Goal: Information Seeking & Learning: Understand process/instructions

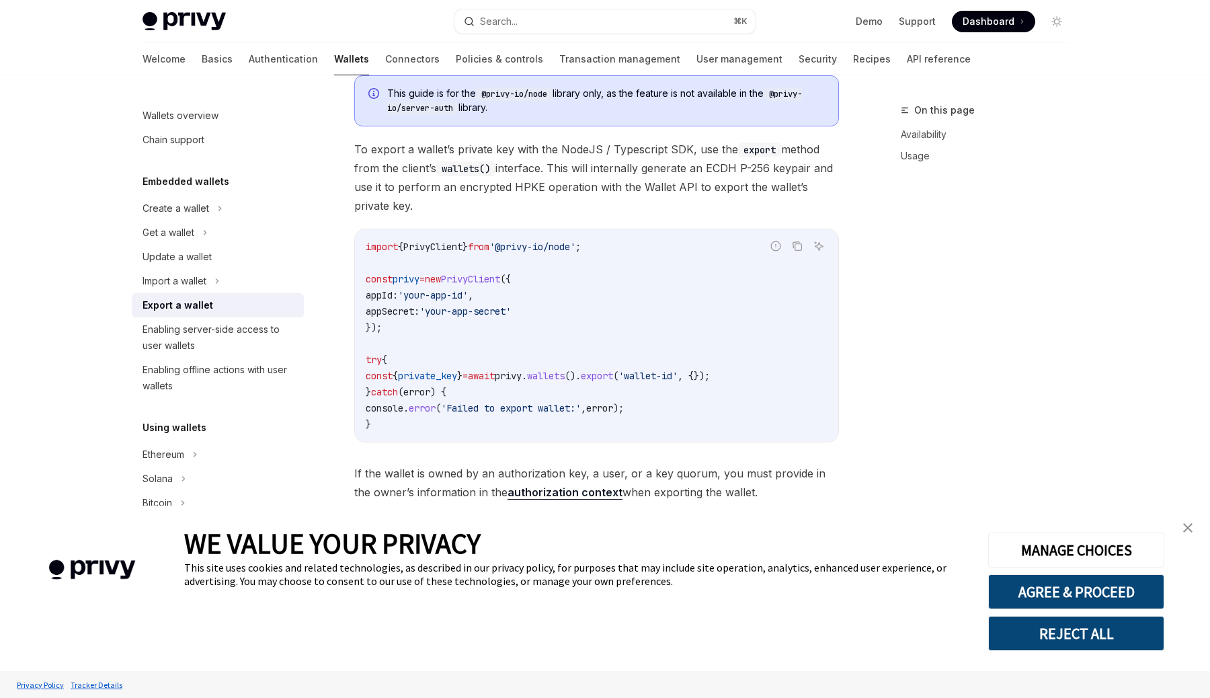
scroll to position [456, 0]
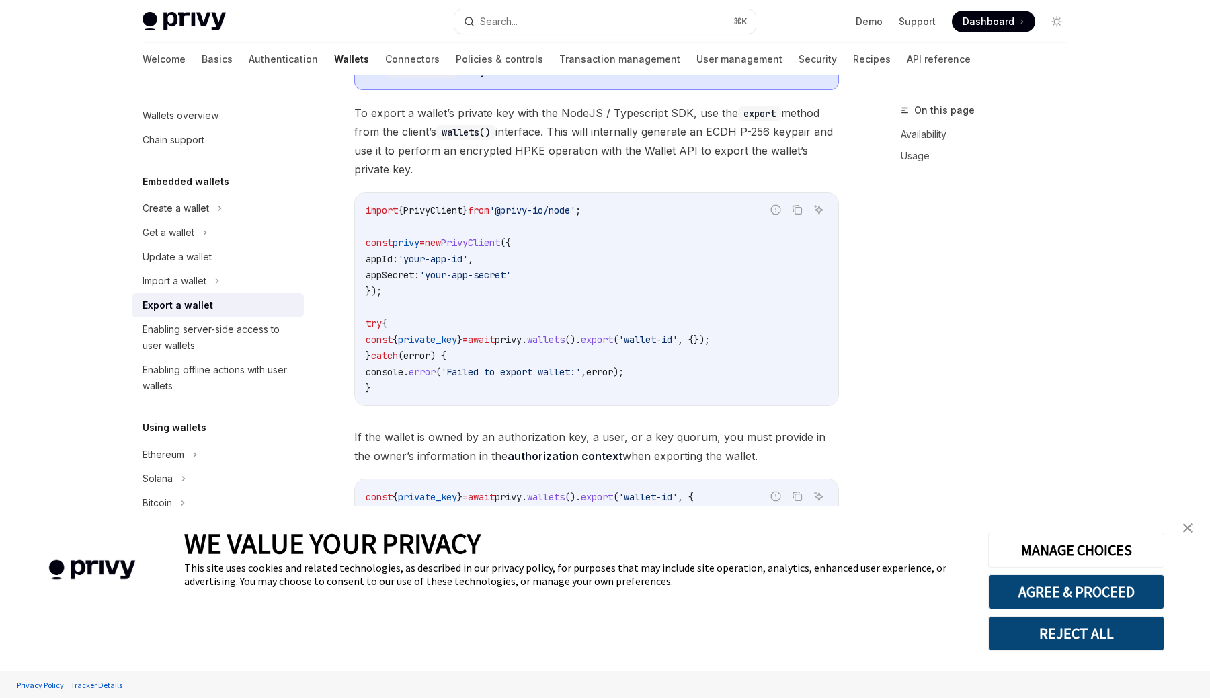
click at [495, 341] on span "await" at bounding box center [481, 339] width 27 height 12
copy code "const { private_key } = await privy . wallets (). export ( 'wallet-id' , {});"
click at [448, 344] on span "private_key" at bounding box center [427, 339] width 59 height 12
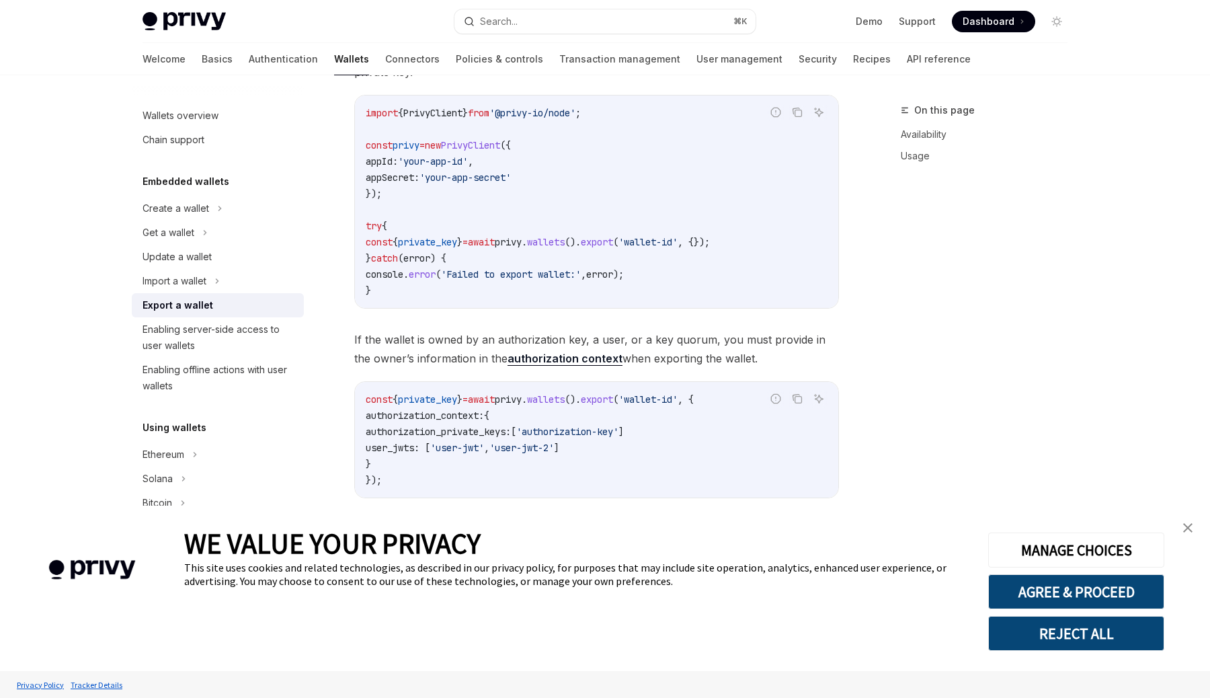
scroll to position [591, 0]
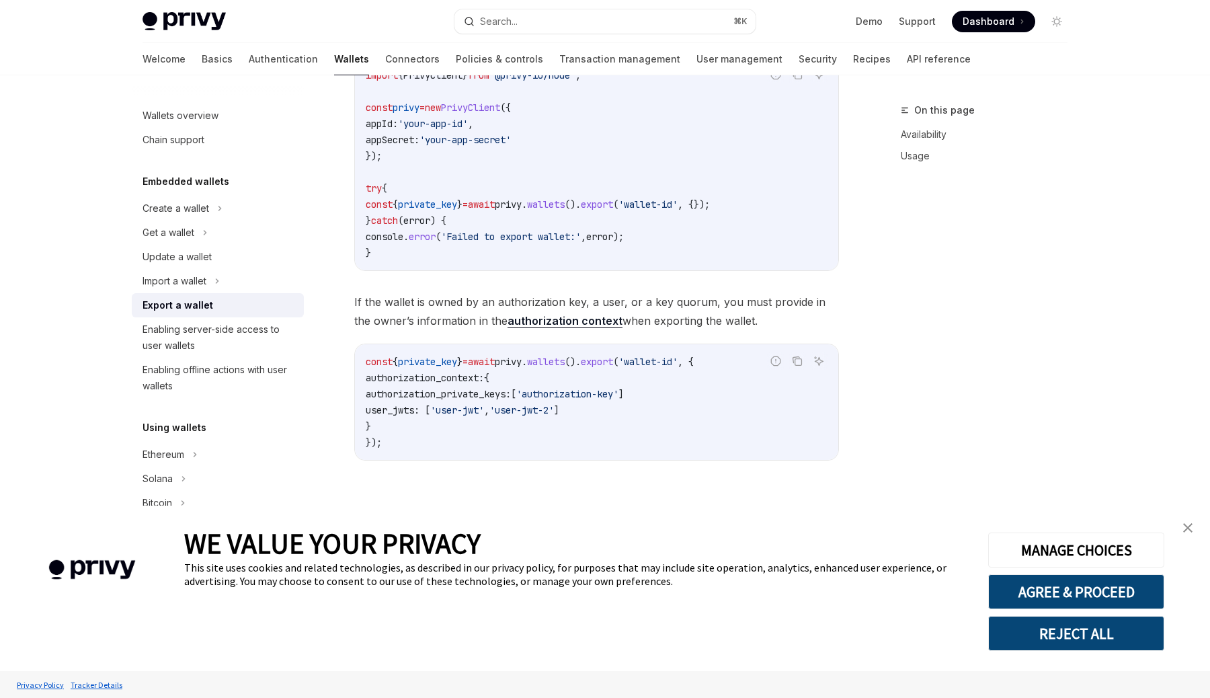
click at [480, 397] on span "authorization_private_keys:" at bounding box center [438, 394] width 145 height 12
click at [556, 281] on div "This guide is for the @privy-io/node library only, as the feature is not availa…" at bounding box center [596, 187] width 485 height 589
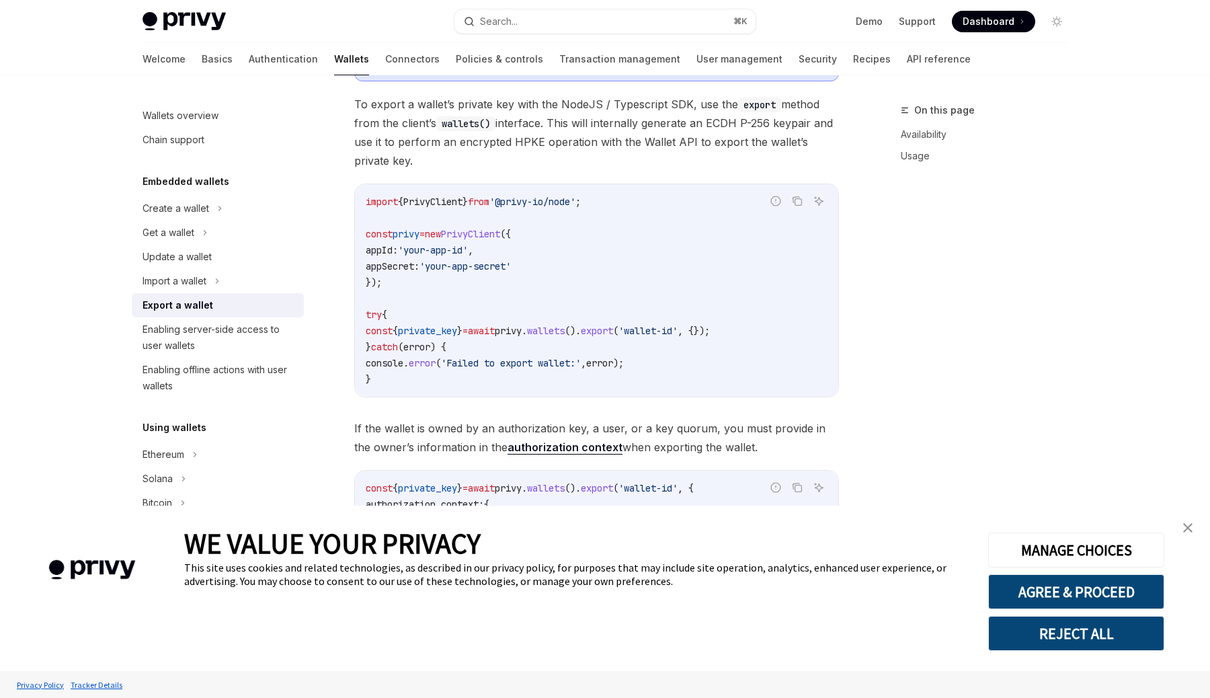
scroll to position [327, 0]
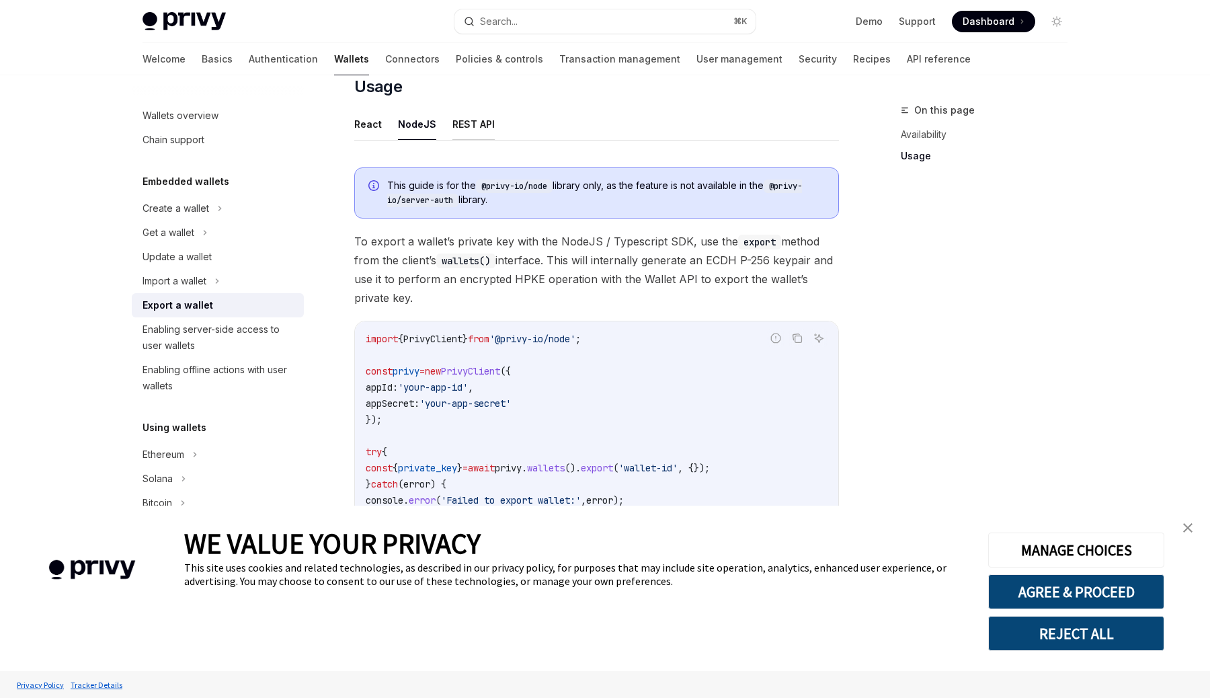
click at [473, 127] on button "REST API" at bounding box center [473, 124] width 42 height 32
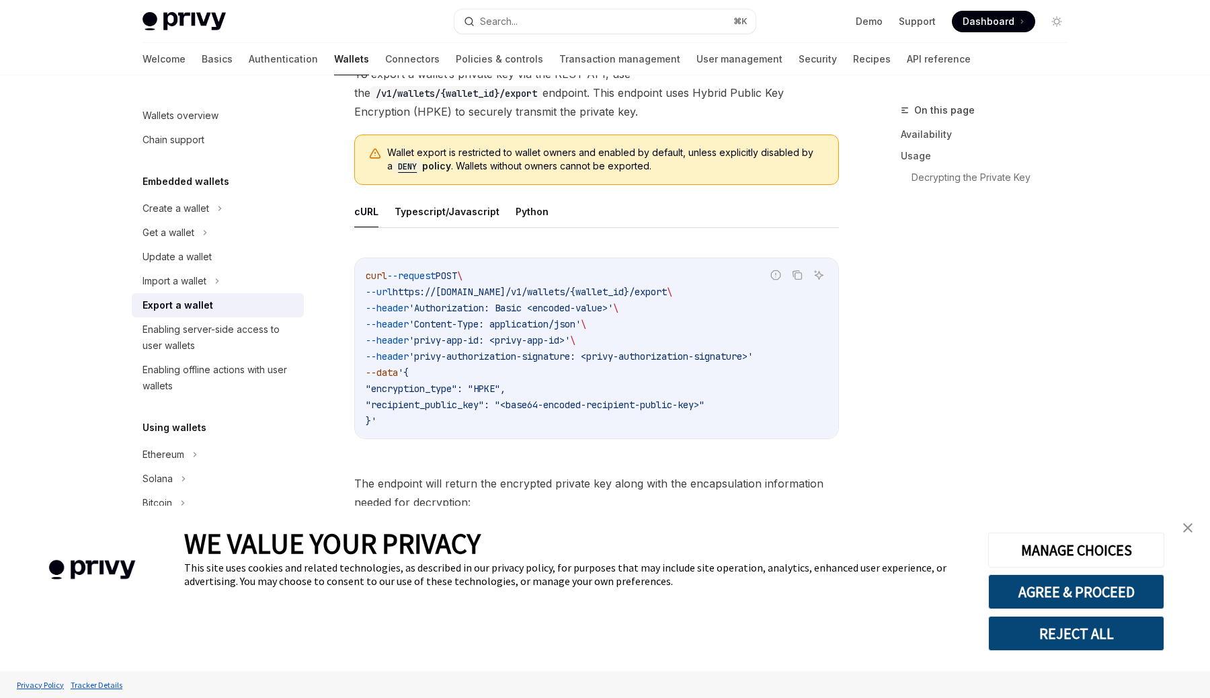
scroll to position [446, 0]
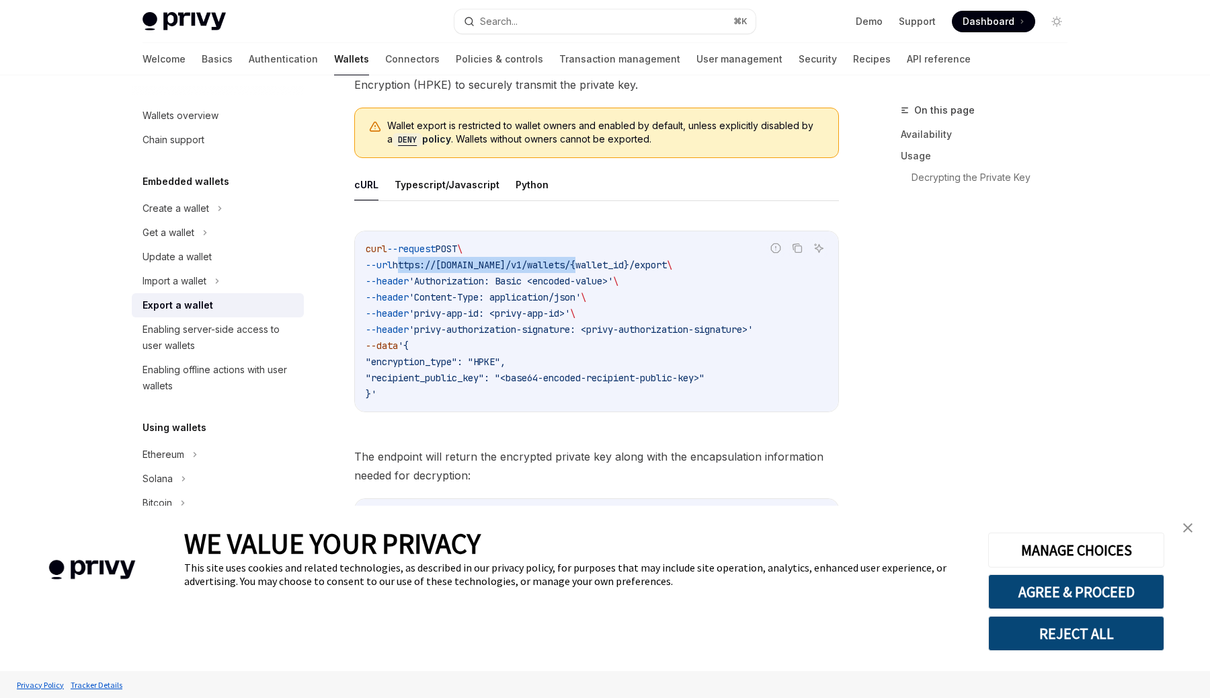
drag, startPoint x: 596, startPoint y: 259, endPoint x: 412, endPoint y: 260, distance: 184.2
click at [412, 260] on span "https://[DOMAIN_NAME]/v1/wallets/{wallet_id}/export" at bounding box center [530, 265] width 274 height 12
copy span "https://[DOMAIN_NAME]/v1/wallets/{"
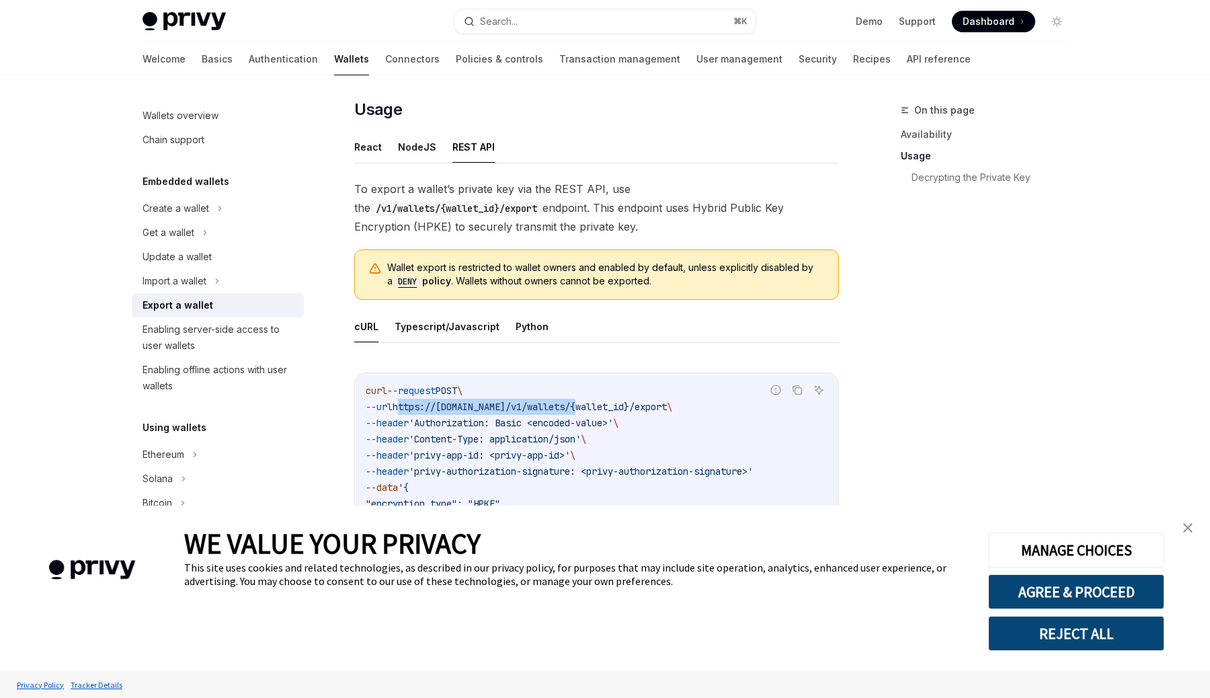
scroll to position [304, 0]
click at [477, 271] on span "Wallet export is restricted to wallet owners and enabled by default, unless exp…" at bounding box center [606, 276] width 438 height 28
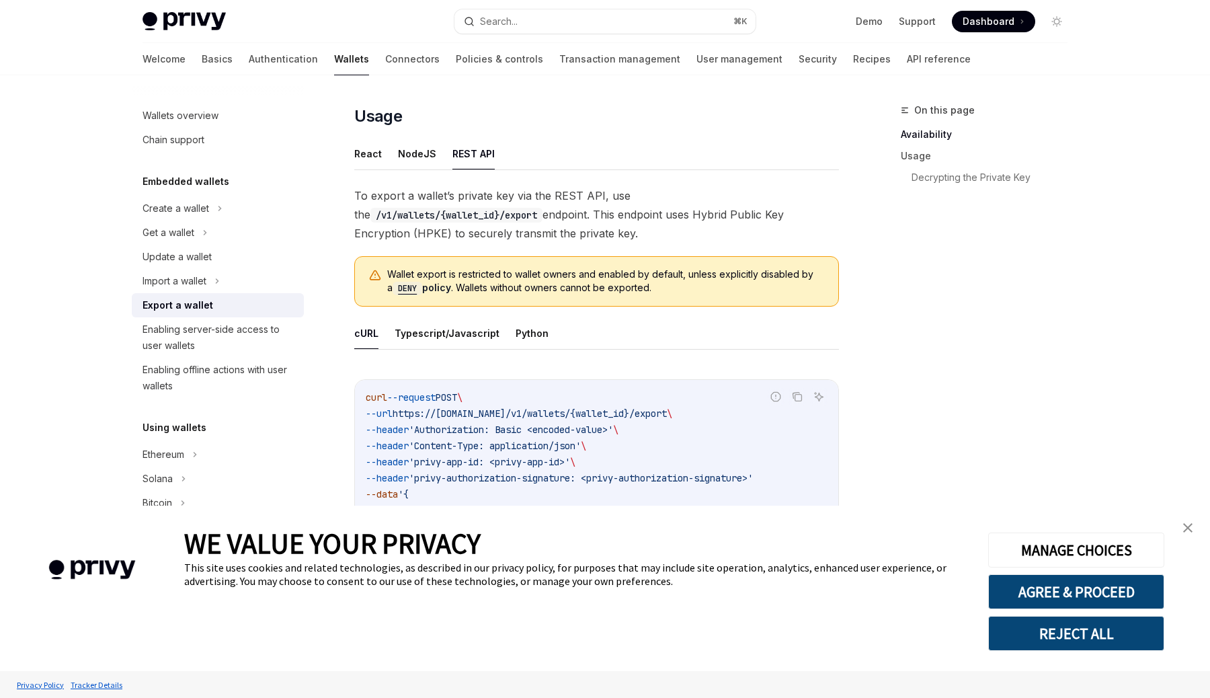
scroll to position [281, 0]
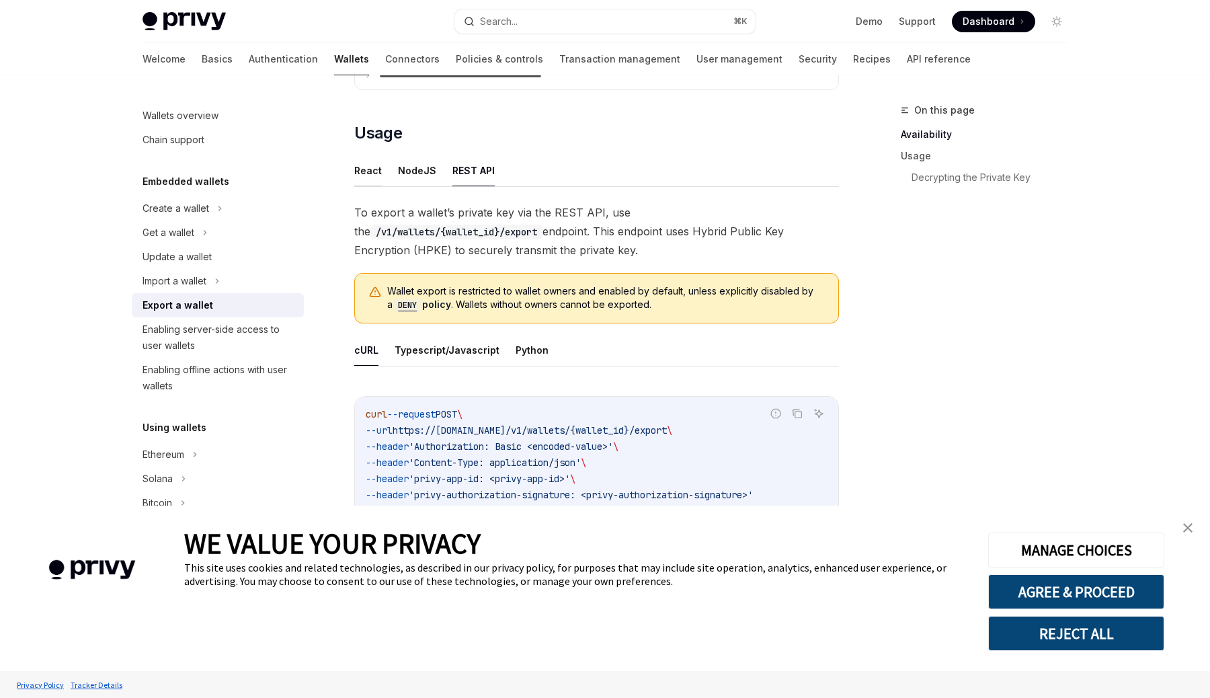
click at [368, 173] on button "React" at bounding box center [368, 171] width 28 height 32
type textarea "*"
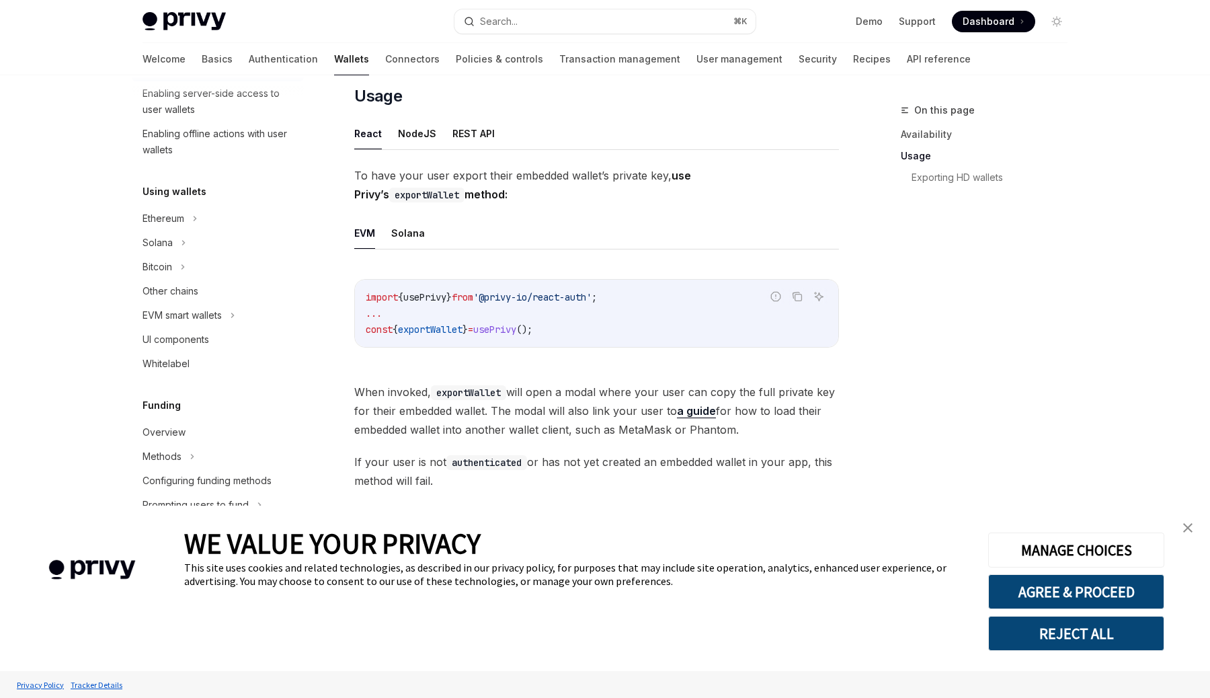
scroll to position [311, 0]
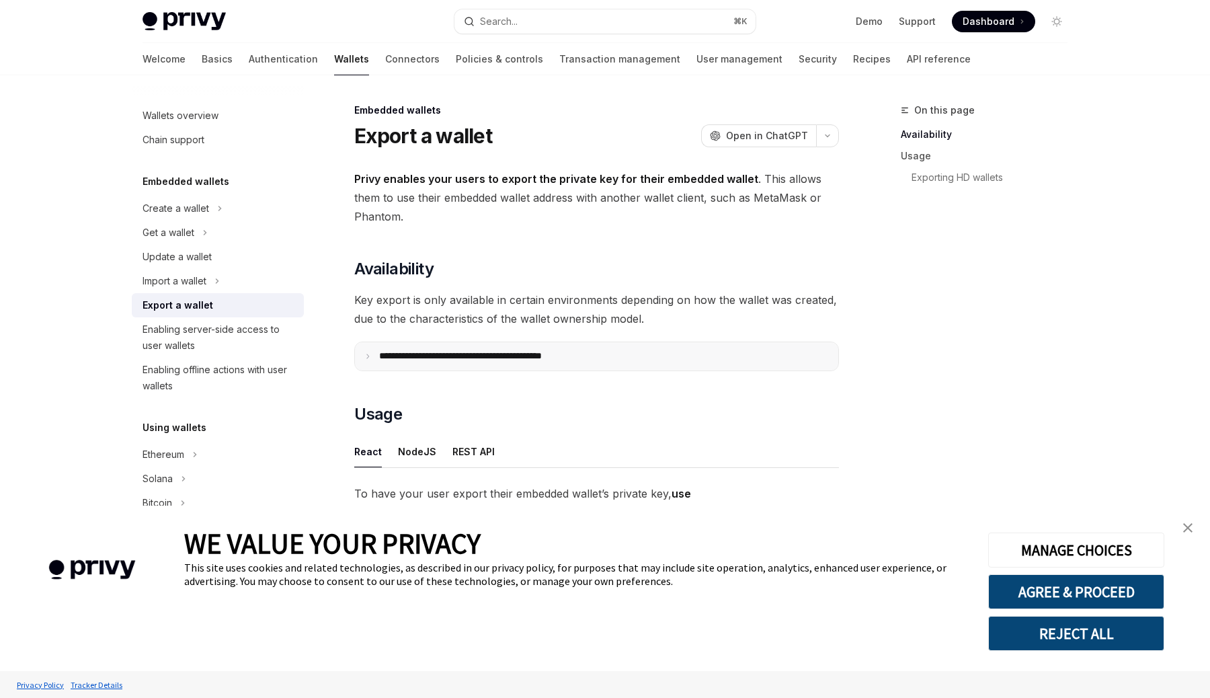
click at [498, 368] on summary "**********" at bounding box center [596, 356] width 483 height 28
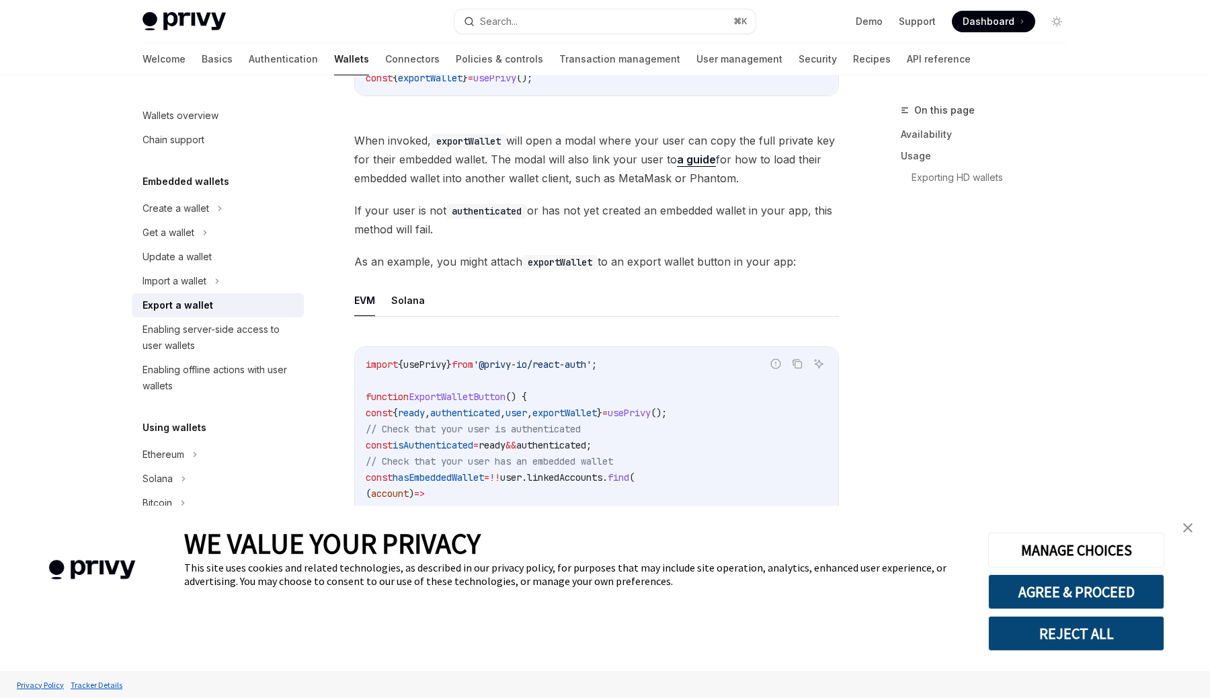
scroll to position [895, 0]
